Goal: Check status: Check status

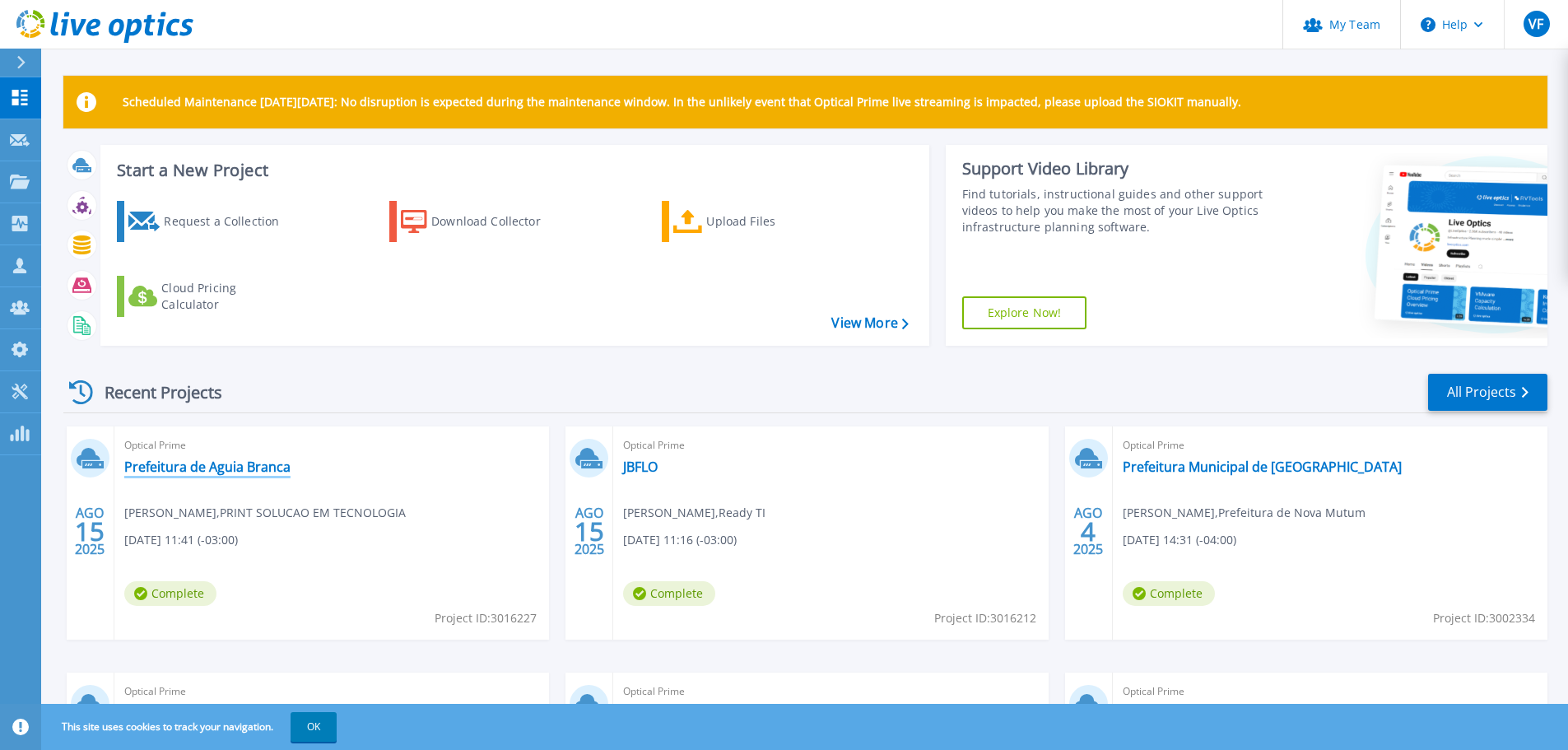
click at [252, 467] on link "Prefeitura de Aguia Branca" at bounding box center [207, 466] width 167 height 16
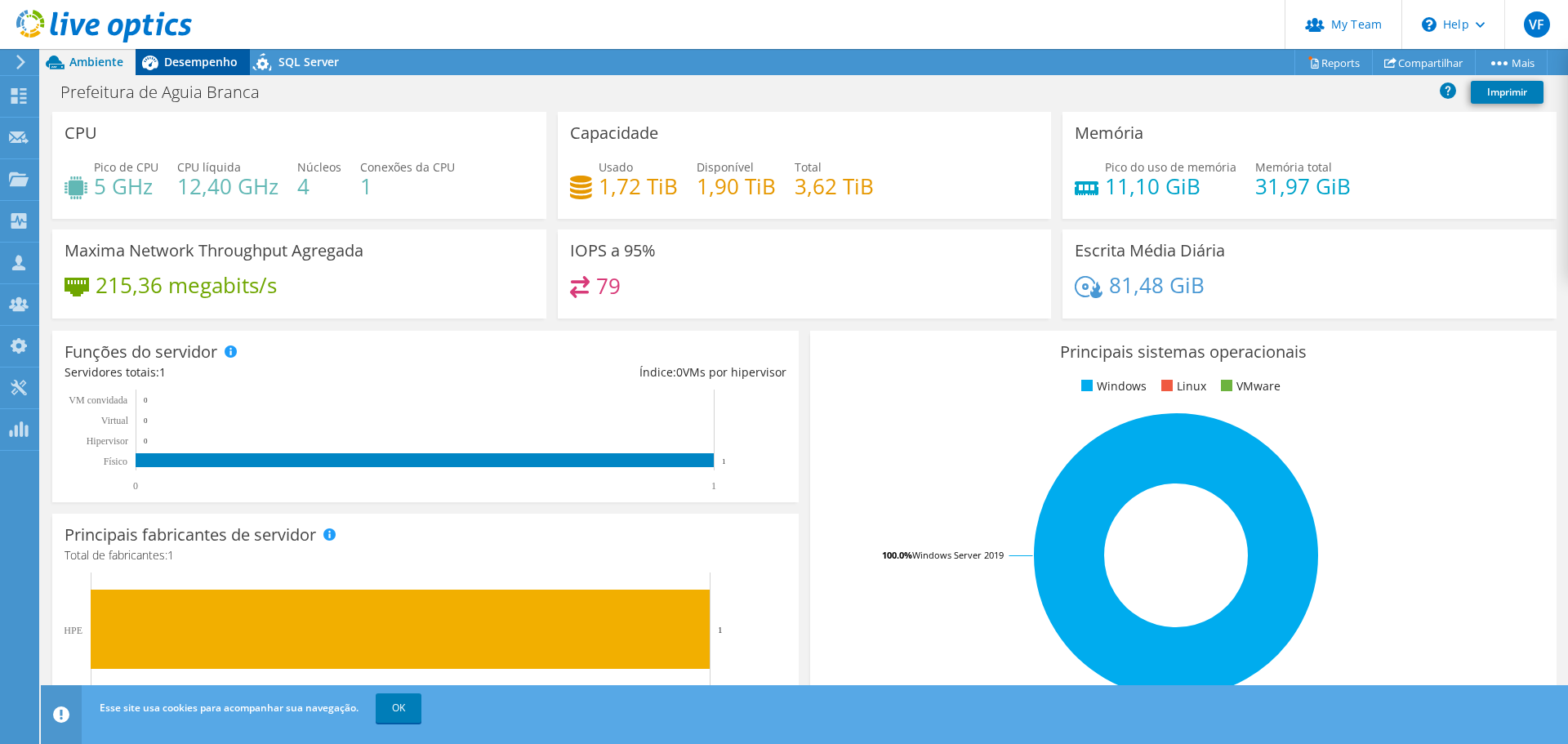
click at [222, 68] on span "Desempenho" at bounding box center [201, 61] width 74 height 15
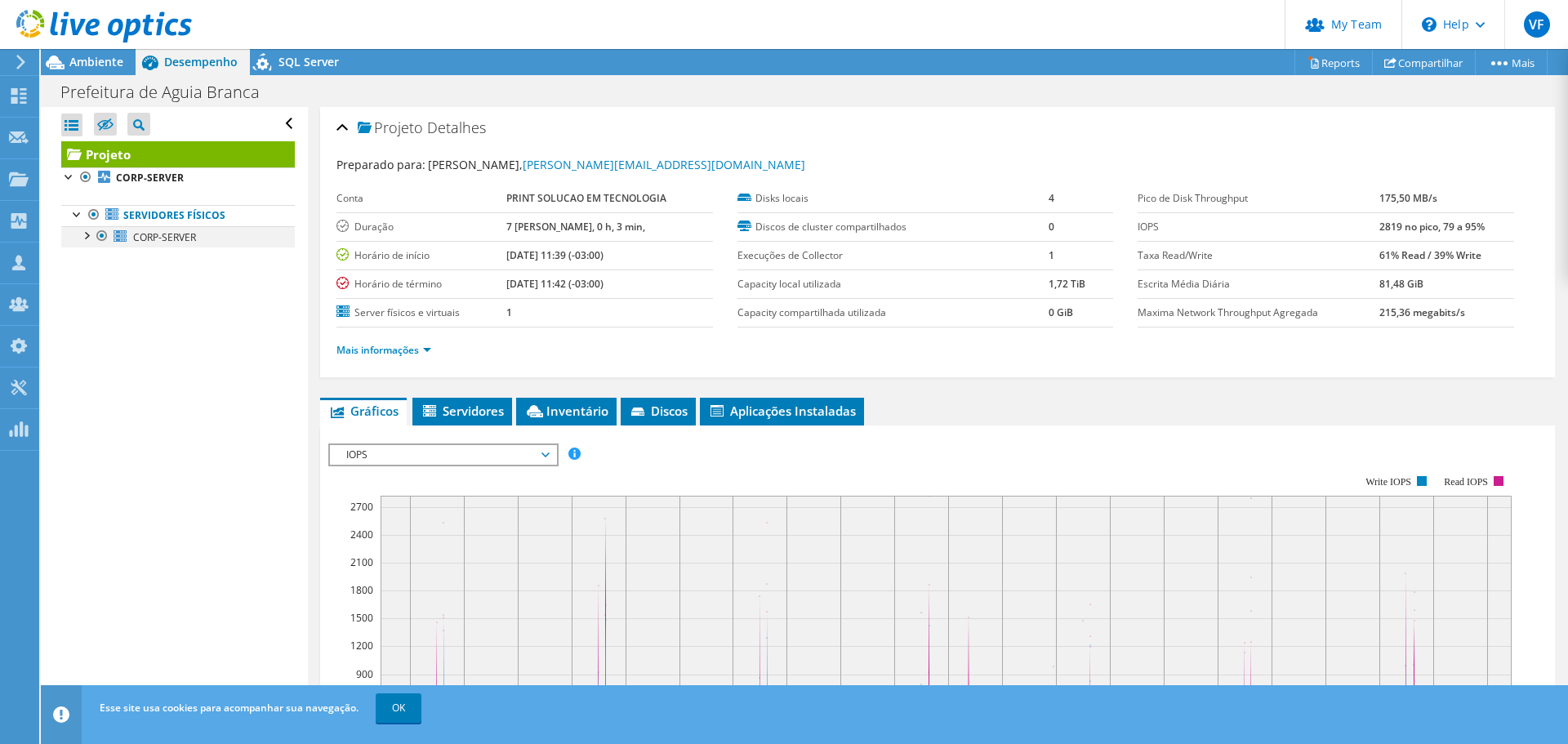
click at [89, 239] on div at bounding box center [85, 234] width 16 height 16
click at [82, 236] on div at bounding box center [85, 234] width 16 height 16
click at [270, 65] on icon at bounding box center [263, 62] width 19 height 18
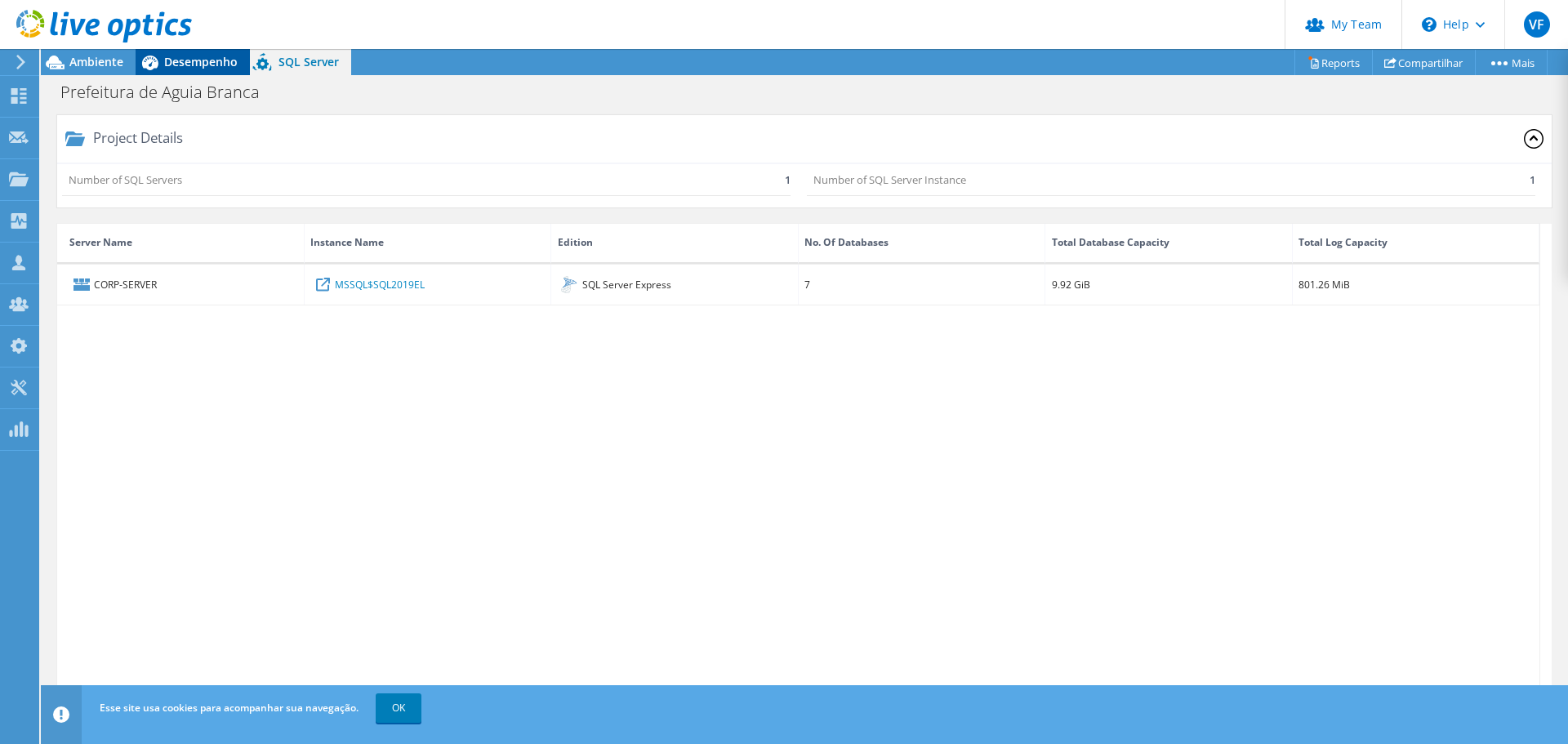
click at [163, 65] on icon at bounding box center [150, 62] width 29 height 29
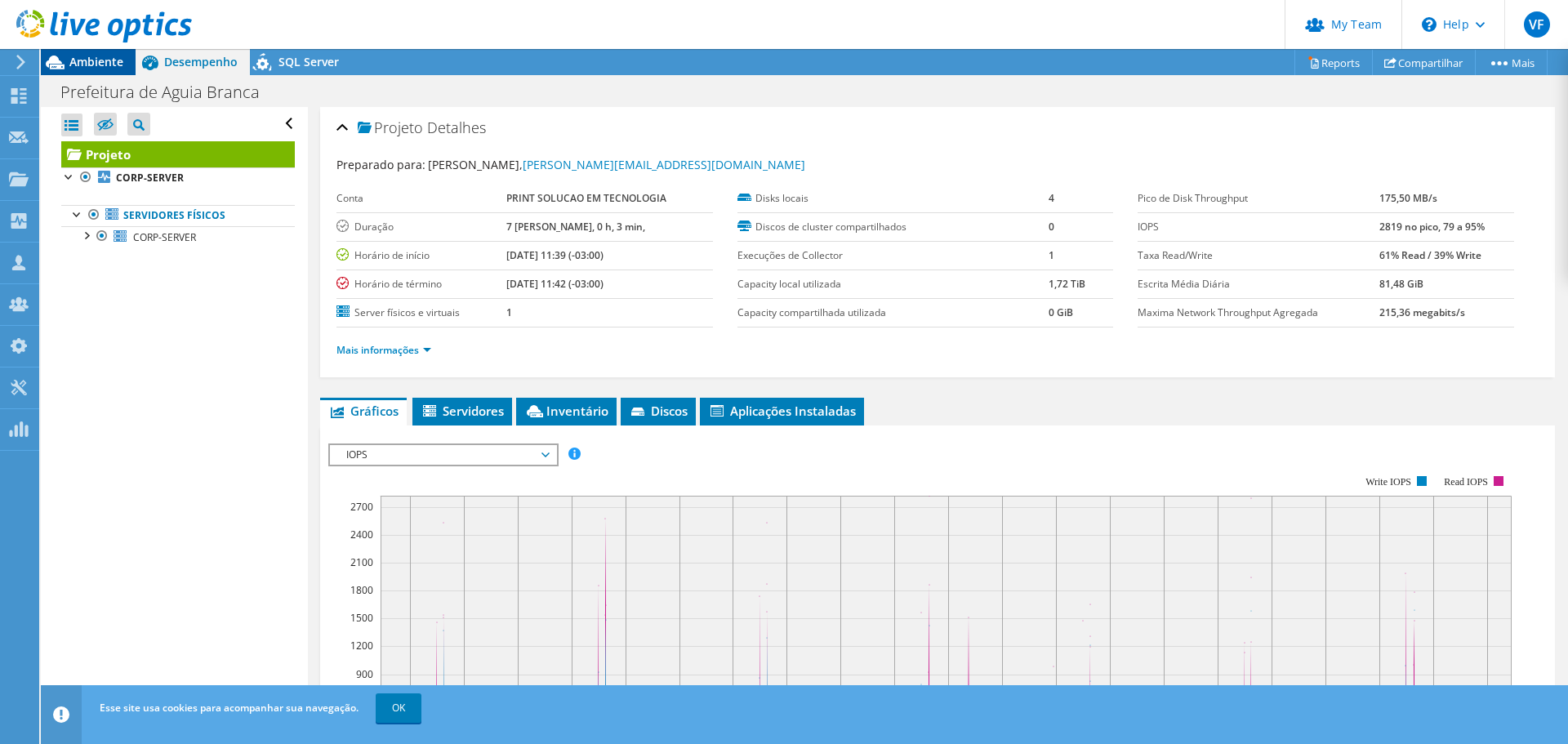
click at [97, 70] on div "Ambiente" at bounding box center [88, 61] width 95 height 26
